Goal: Find specific page/section: Find specific page/section

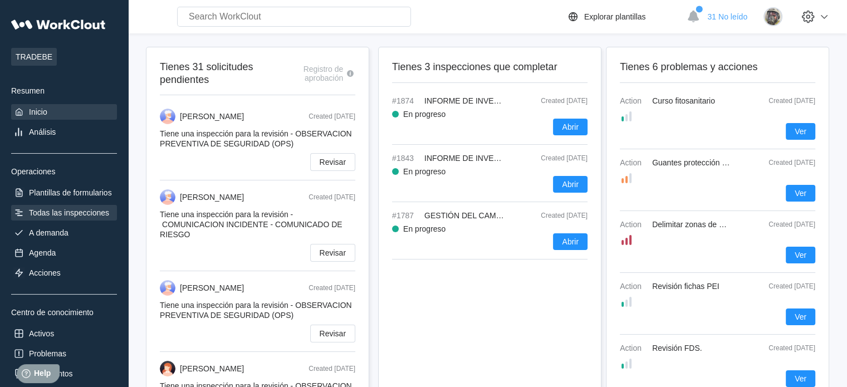
click at [38, 206] on div "Todas las inspecciones" at bounding box center [64, 213] width 106 height 16
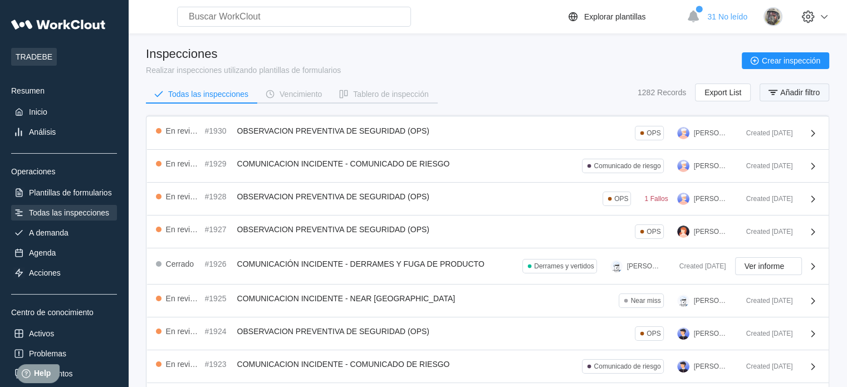
click at [814, 91] on span "Añadir filtro" at bounding box center [800, 93] width 40 height 8
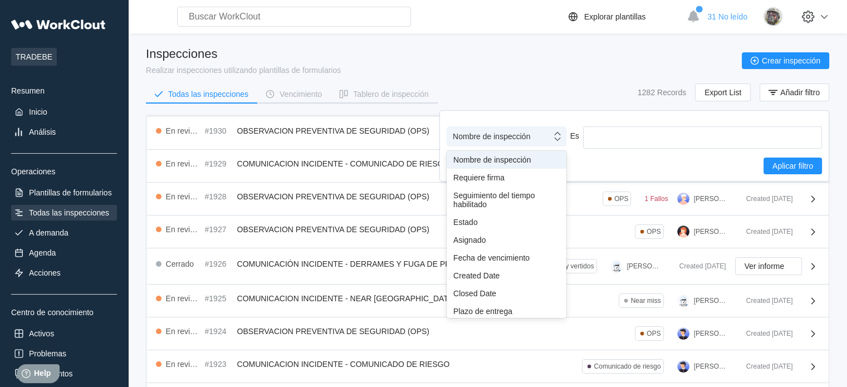
click at [525, 138] on div "Nombre de inspección" at bounding box center [491, 136] width 77 height 9
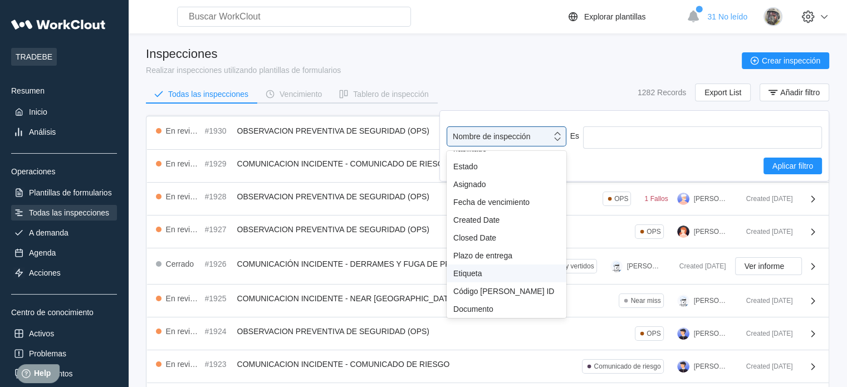
click at [491, 277] on div "Etiqueta" at bounding box center [506, 273] width 106 height 9
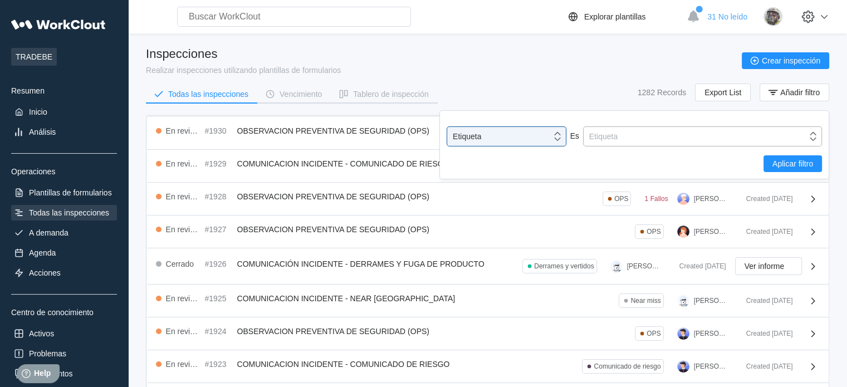
click at [614, 126] on div "Etiqueta" at bounding box center [702, 136] width 239 height 20
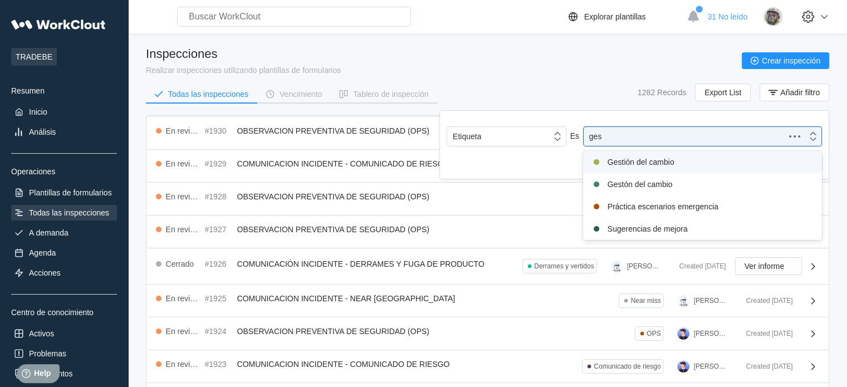
type input "gest"
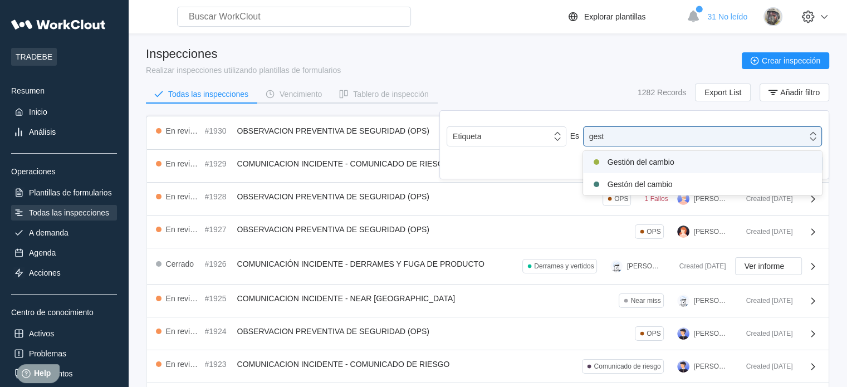
click at [633, 164] on div "Gestión del cambio" at bounding box center [703, 161] width 226 height 13
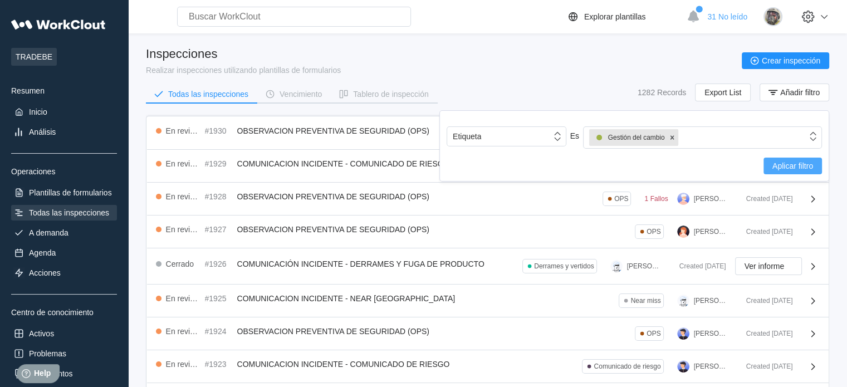
click at [789, 167] on span "Aplicar filtro" at bounding box center [793, 166] width 41 height 8
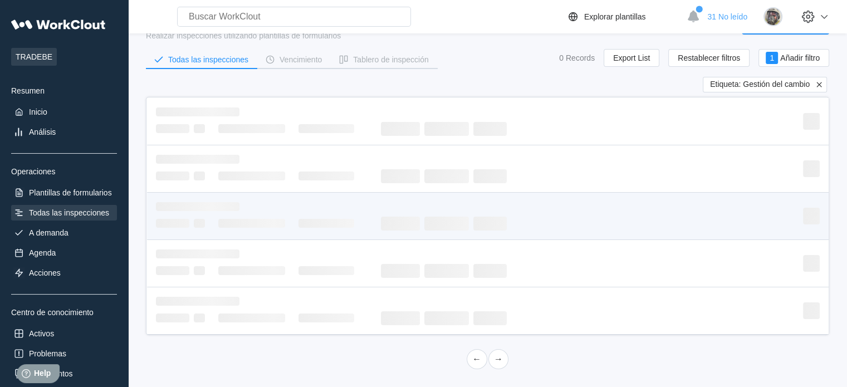
scroll to position [9, 0]
